Goal: Information Seeking & Learning: Find contact information

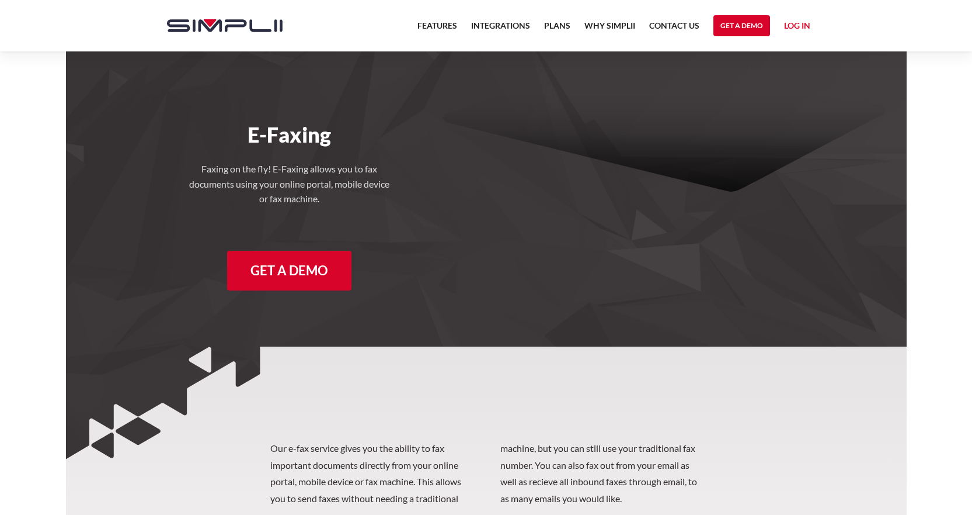
click at [795, 25] on link "Log in" at bounding box center [797, 28] width 26 height 18
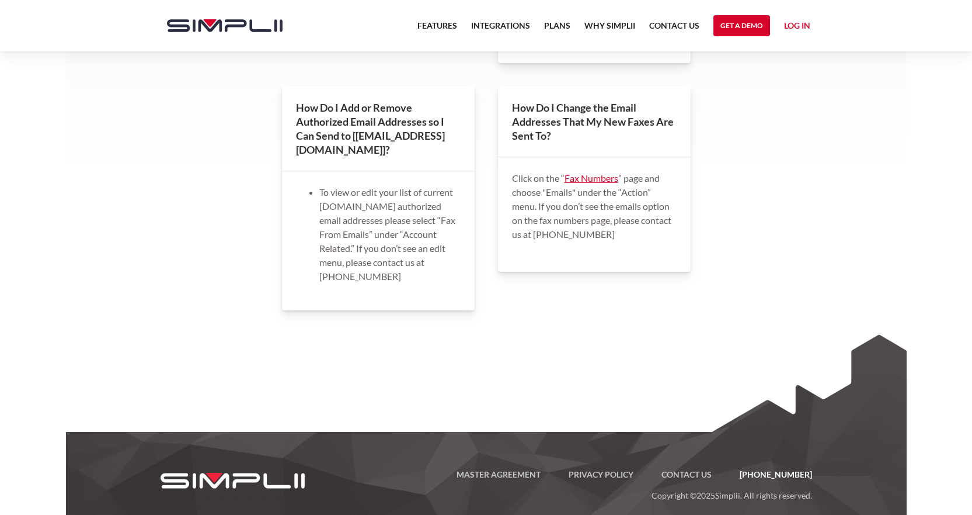
scroll to position [1748, 0]
click at [596, 172] on link "Fax Numbers" at bounding box center [592, 177] width 54 height 11
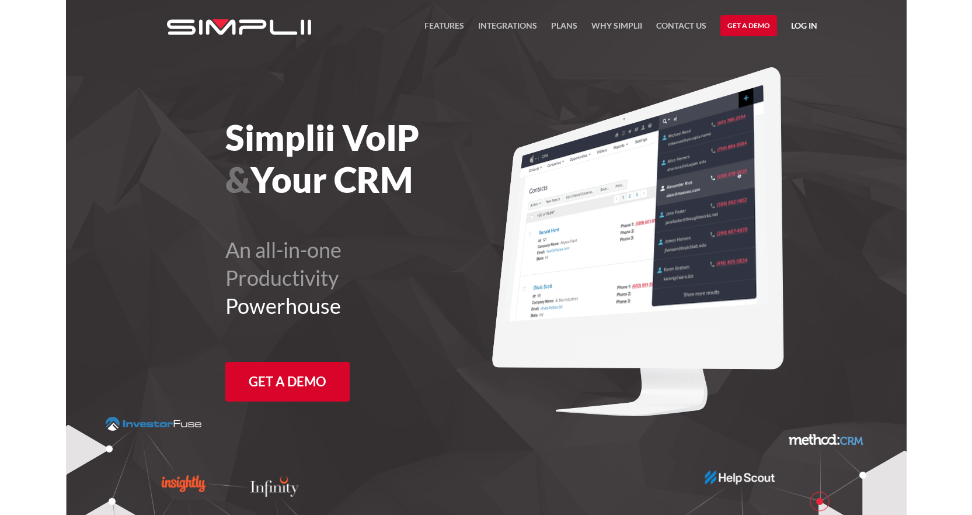
click at [684, 27] on link "Contact US" at bounding box center [681, 29] width 50 height 21
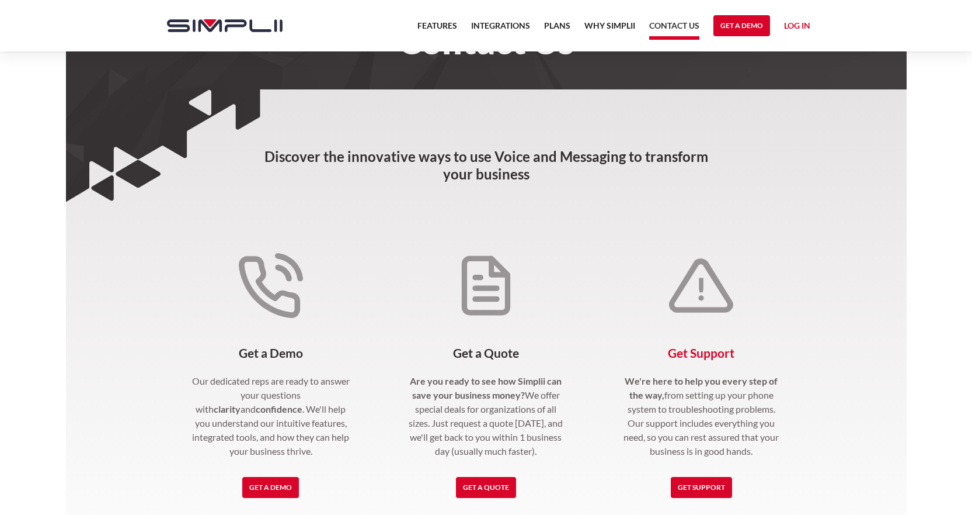
scroll to position [117, 0]
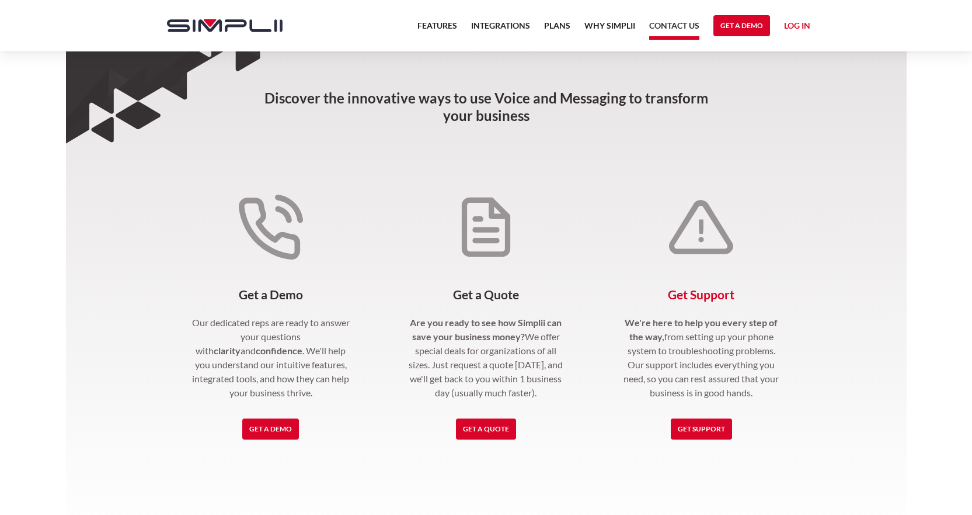
click at [693, 427] on link "Get Support" at bounding box center [701, 428] width 61 height 21
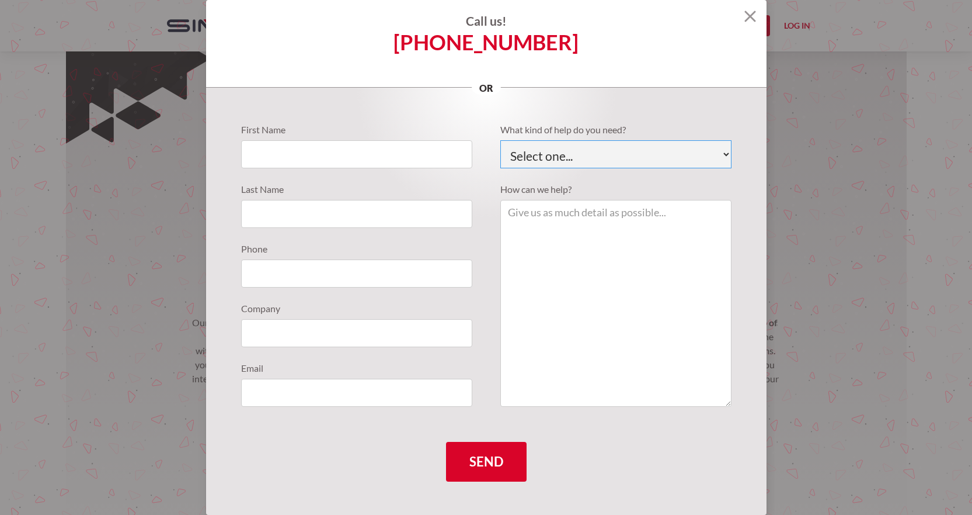
click at [647, 160] on select "Select one... Technical Support Fusion App Support Sales Billing" at bounding box center [615, 154] width 231 height 28
click at [747, 16] on img at bounding box center [751, 17] width 12 height 12
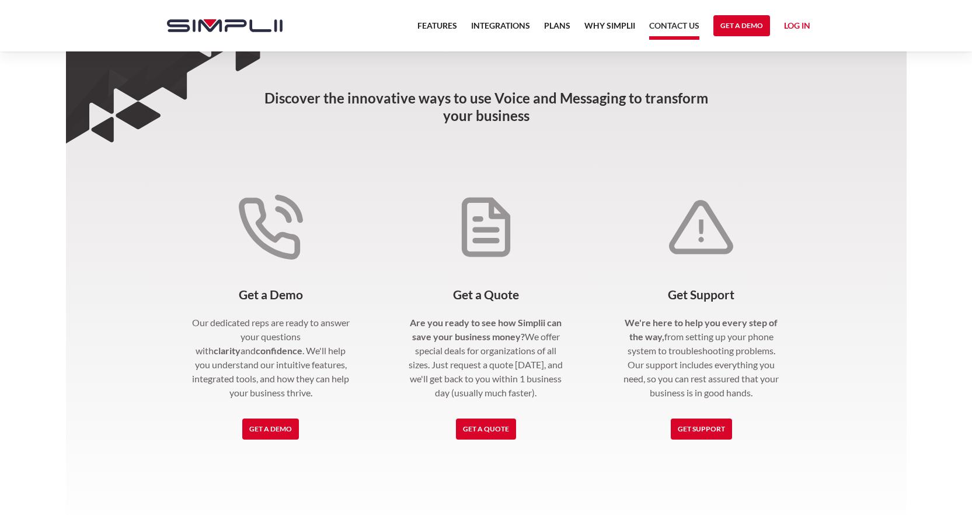
click at [874, 224] on section "Discover the innovative ways to use Voice and Messaging to transform your busin…" at bounding box center [486, 460] width 841 height 858
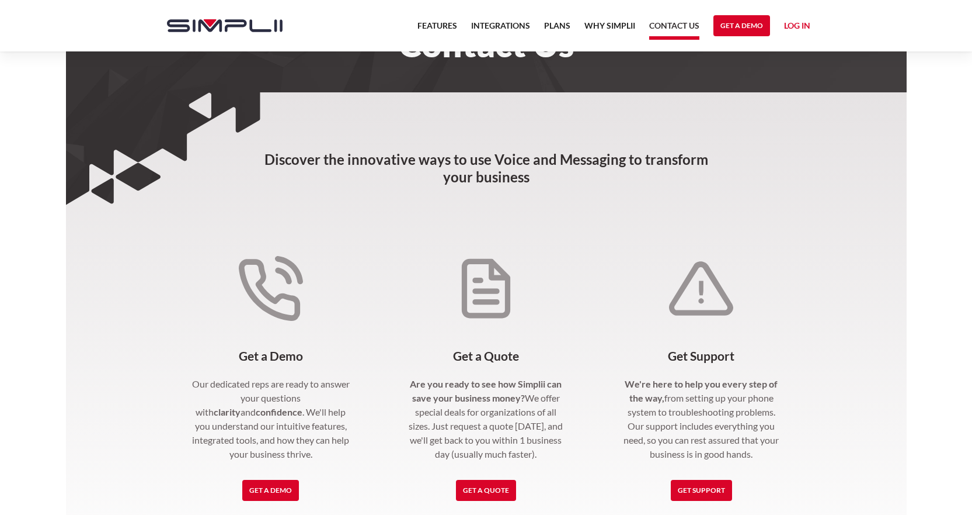
scroll to position [0, 0]
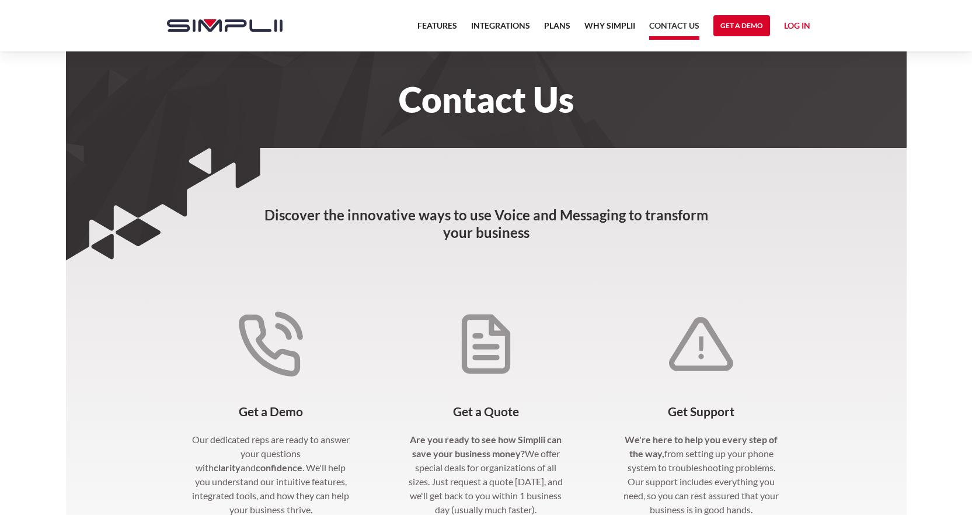
click at [674, 34] on link "Contact US" at bounding box center [674, 29] width 50 height 21
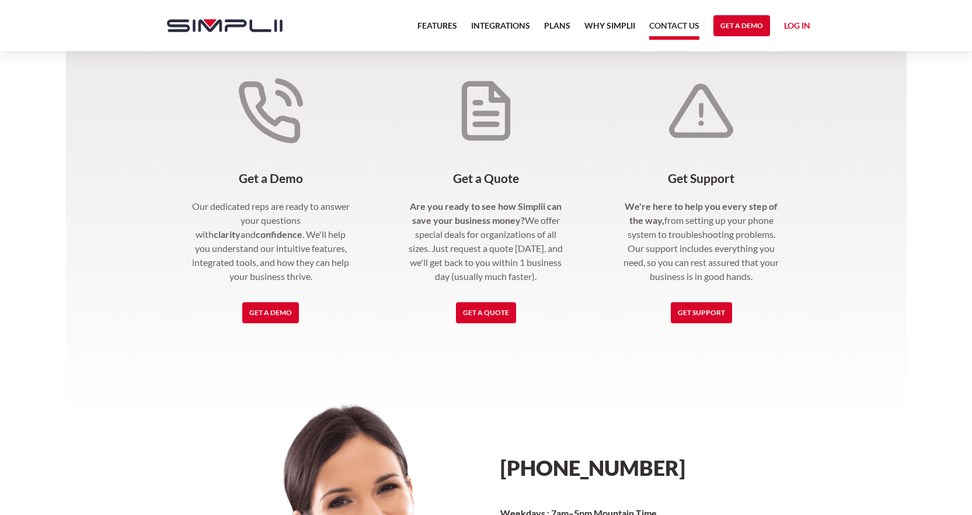
scroll to position [234, 0]
click at [724, 174] on h4 "Get Support" at bounding box center [702, 178] width 162 height 14
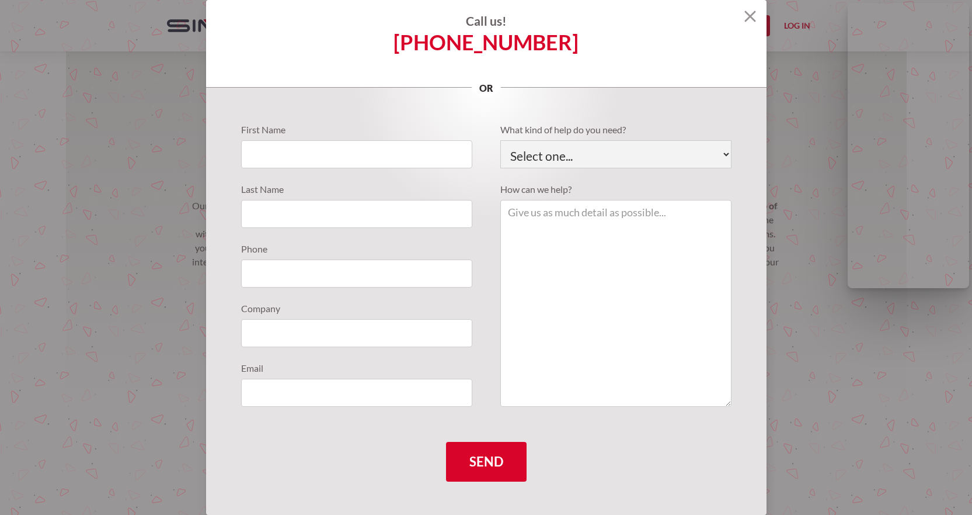
click at [816, 108] on section "Call us! [PHONE_NUMBER] or First Name Last Name Phone Company Email What kind o…" at bounding box center [486, 257] width 972 height 515
